Goal: Task Accomplishment & Management: Manage account settings

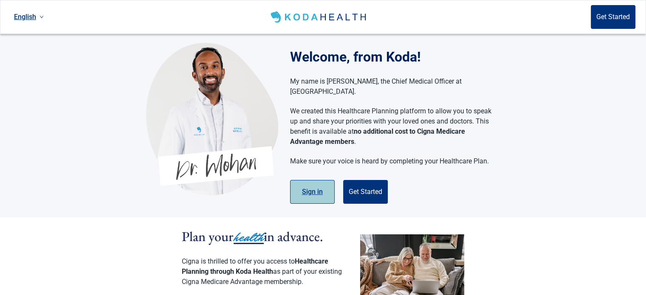
click at [316, 183] on button "Sign in" at bounding box center [312, 192] width 45 height 24
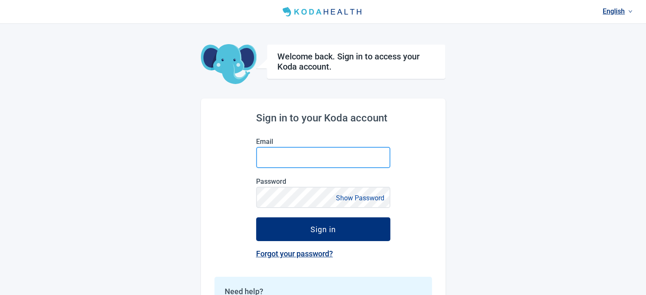
click at [267, 159] on input "Email" at bounding box center [323, 157] width 134 height 21
type input "[EMAIL_ADDRESS][DOMAIN_NAME]"
click at [271, 157] on input "[EMAIL_ADDRESS][DOMAIN_NAME]" at bounding box center [323, 157] width 134 height 21
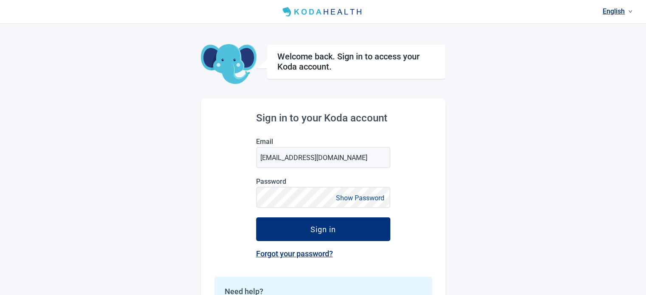
click at [343, 197] on button "Show Password" at bounding box center [360, 197] width 54 height 11
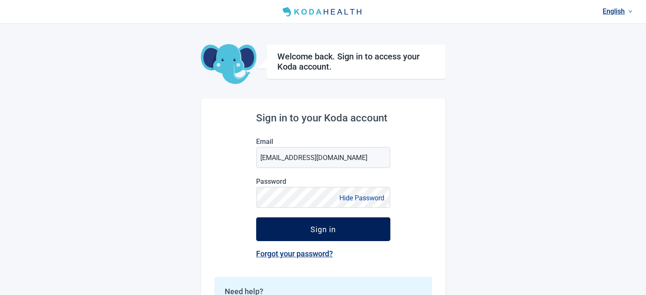
click at [319, 231] on div "Sign in" at bounding box center [322, 229] width 25 height 8
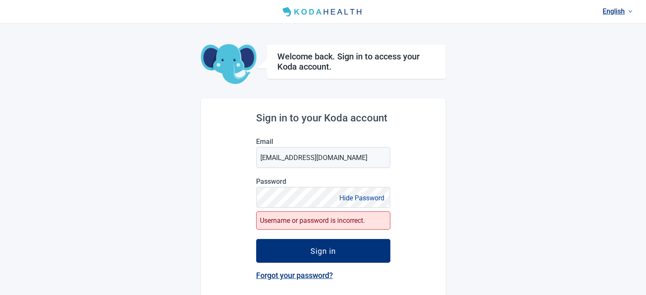
click at [296, 187] on div "Password Hide Password" at bounding box center [323, 193] width 134 height 31
click at [300, 203] on div "Password Hide Password" at bounding box center [323, 193] width 134 height 31
click at [311, 278] on link "Forgot your password?" at bounding box center [294, 275] width 77 height 9
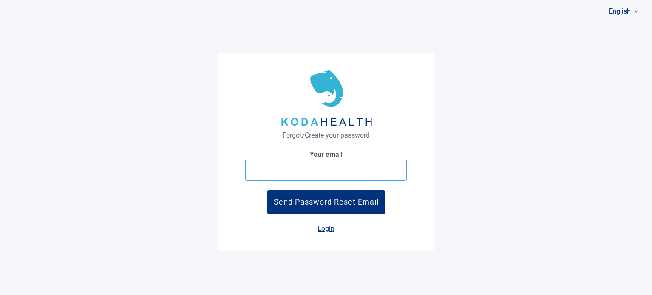
click at [267, 175] on input "Your email" at bounding box center [326, 170] width 162 height 21
